Goal: Task Accomplishment & Management: Use online tool/utility

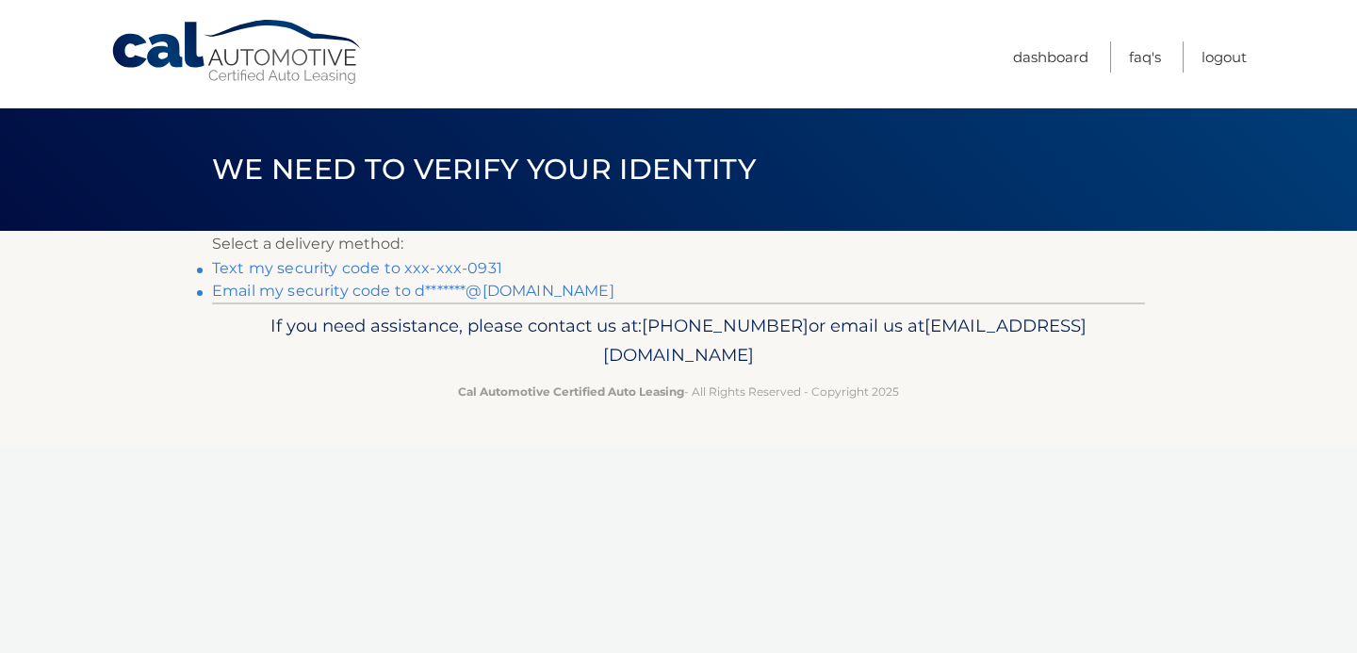
click at [480, 265] on link "Text my security code to xxx-xxx-0931" at bounding box center [357, 268] width 290 height 18
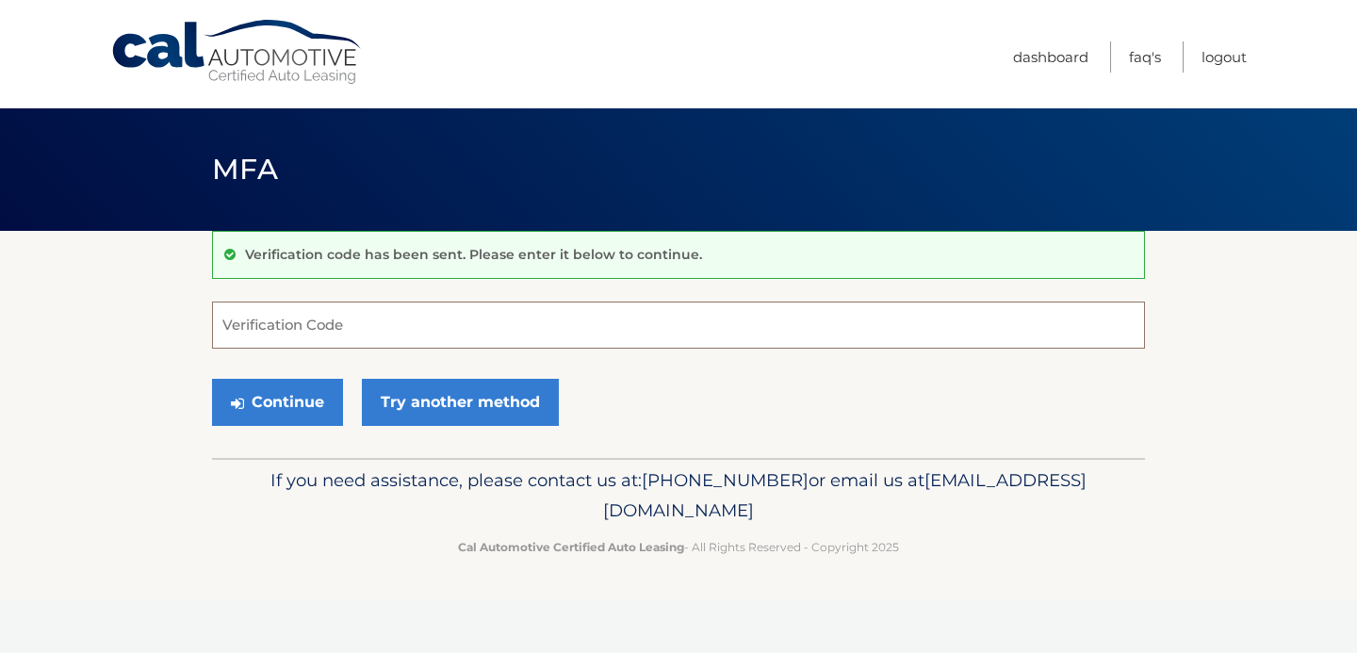
click at [442, 332] on input "Verification Code" at bounding box center [678, 325] width 933 height 47
type input "948166"
click at [321, 397] on button "Continue" at bounding box center [277, 402] width 131 height 47
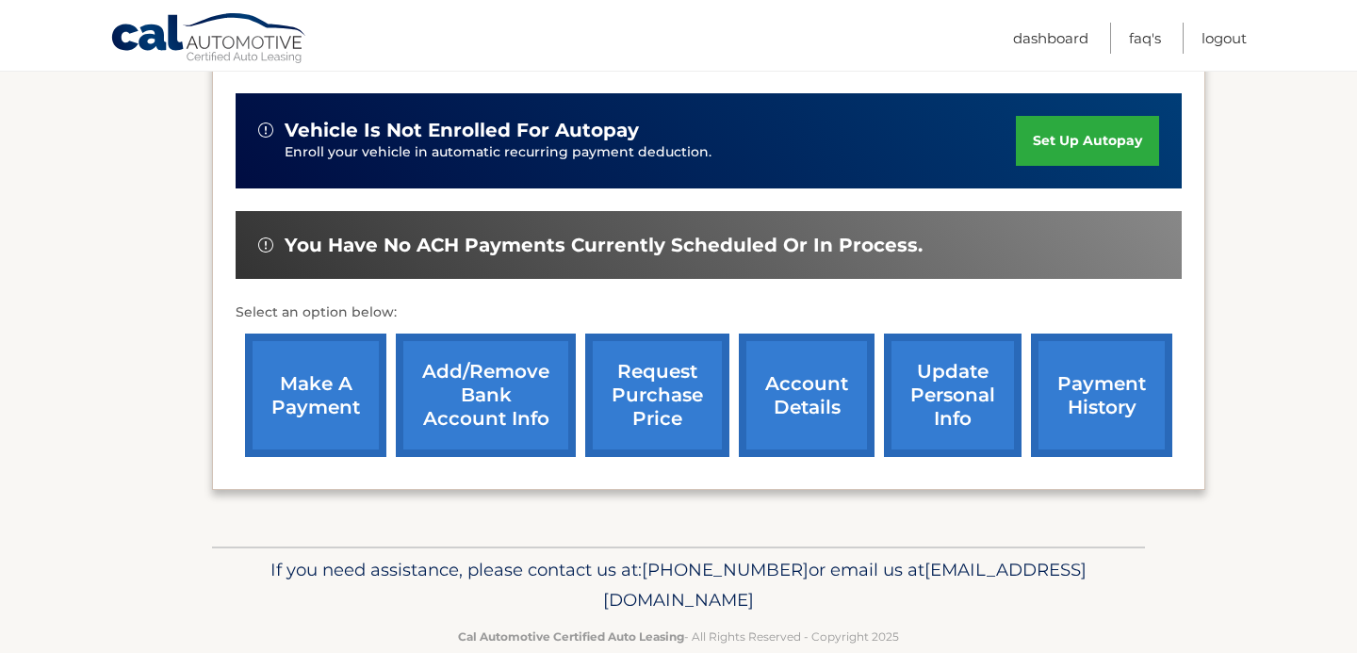
scroll to position [489, 0]
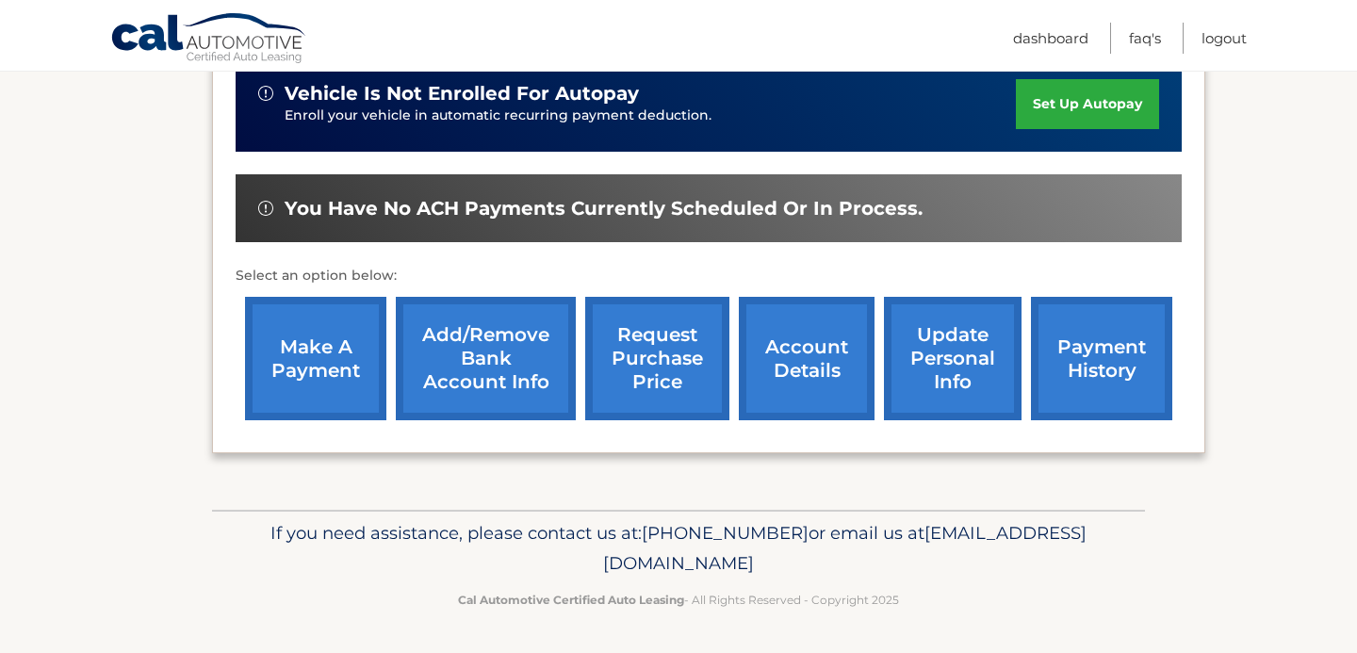
click at [347, 353] on link "make a payment" at bounding box center [315, 358] width 141 height 123
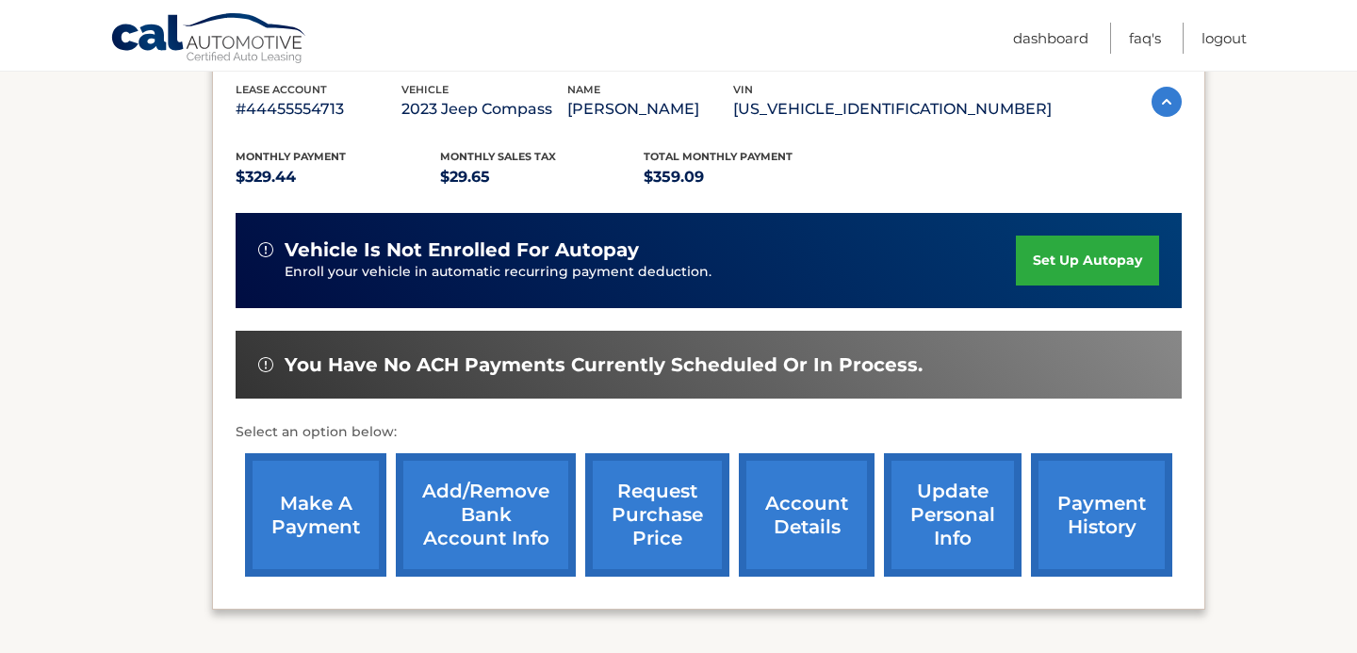
scroll to position [339, 0]
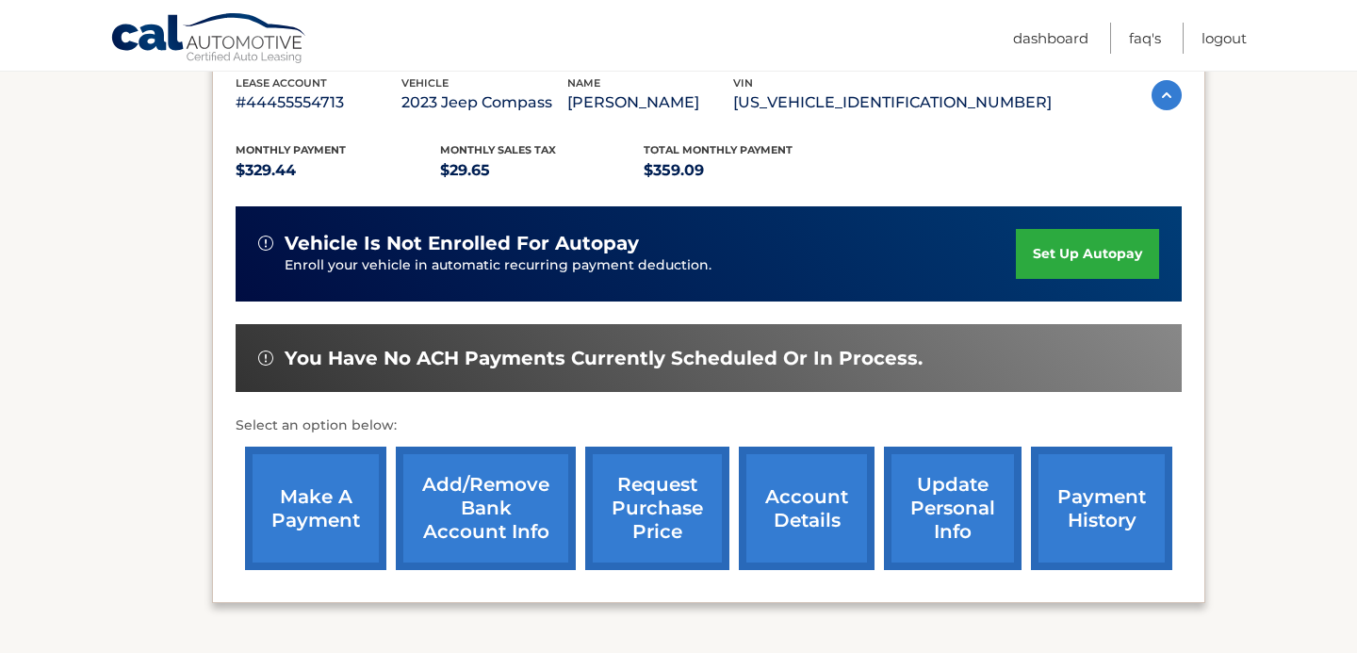
click at [313, 505] on link "make a payment" at bounding box center [315, 508] width 141 height 123
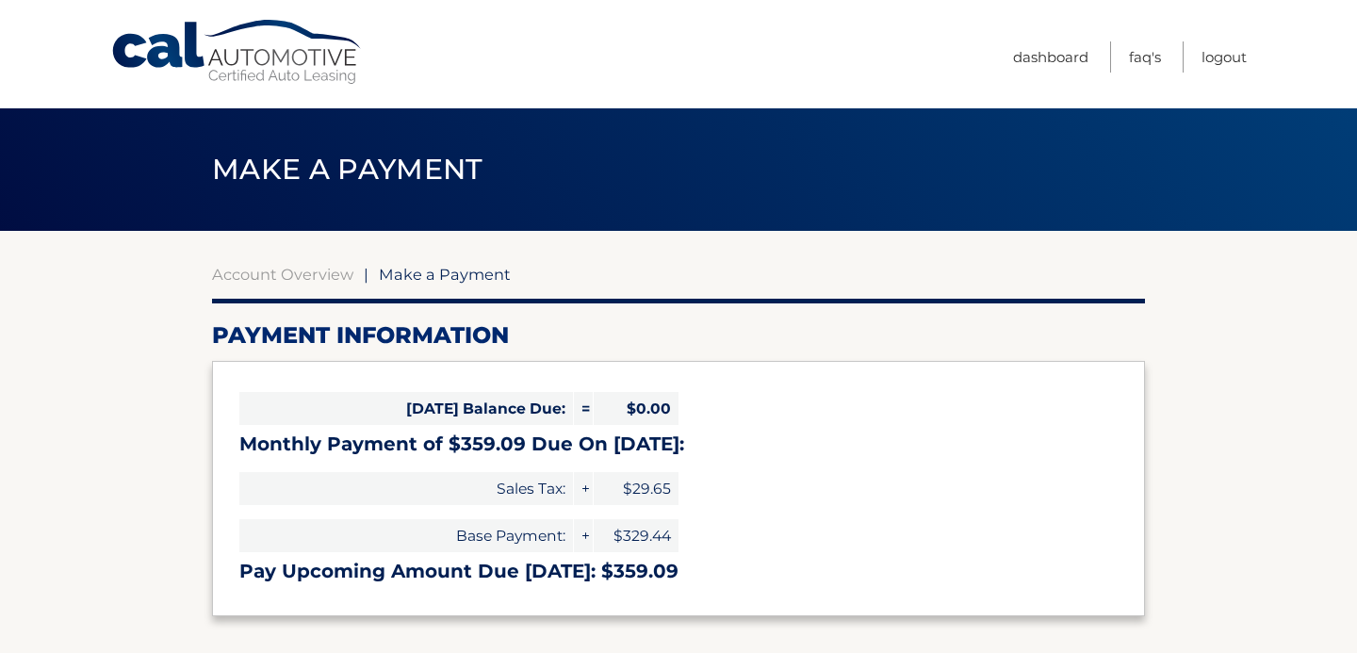
select select "ODhmZDcyZTQtYzM1NS00ODc1LWIzZWItNGMyNDdmMTJhZDJl"
